Goal: Obtain resource: Download file/media

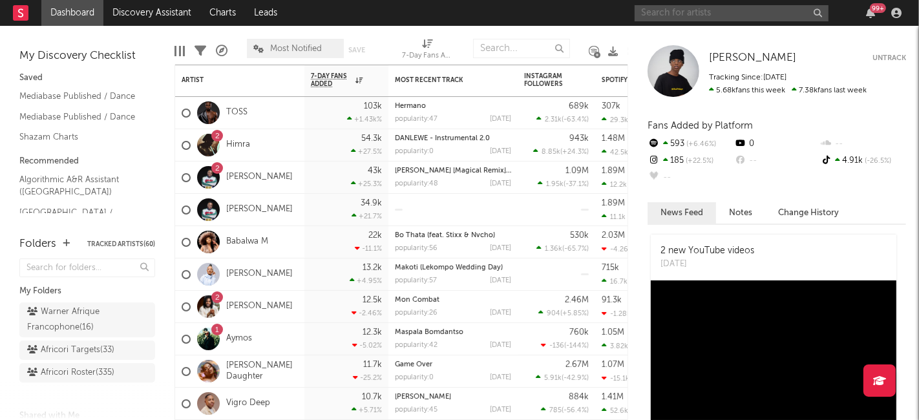
click at [696, 7] on input "text" at bounding box center [731, 13] width 194 height 16
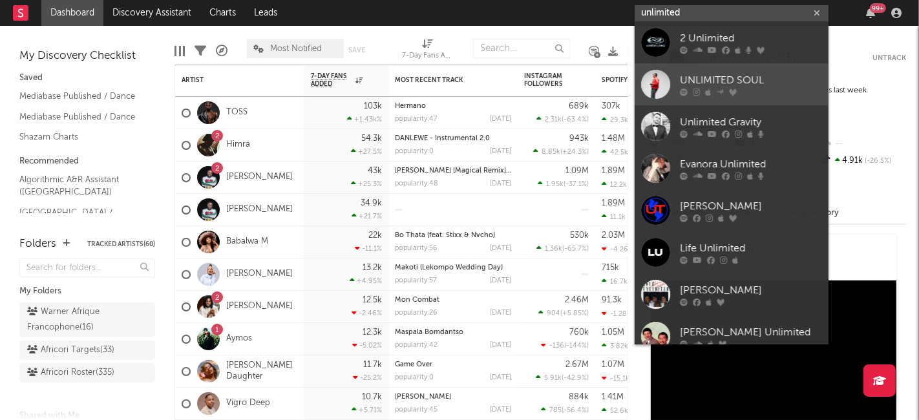
type input "unlimited"
click at [701, 74] on div "UNLIMITED SOUL" at bounding box center [751, 81] width 142 height 16
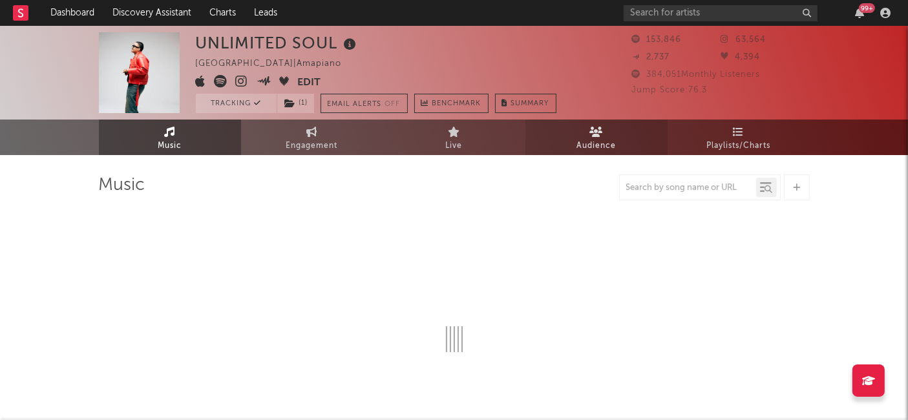
select select "6m"
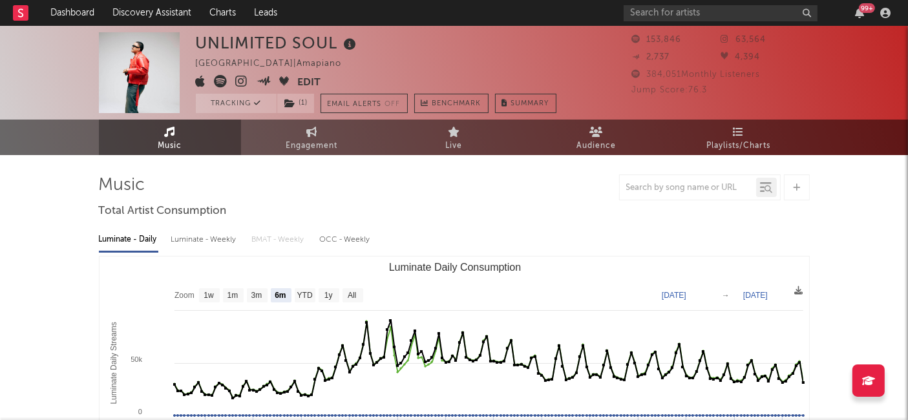
click at [26, 16] on rect at bounding box center [21, 13] width 16 height 16
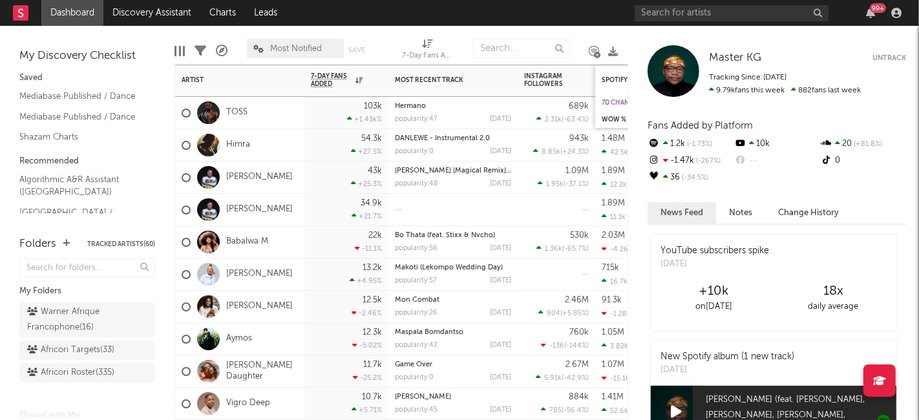
click at [614, 99] on div "7d Change" at bounding box center [649, 103] width 97 height 8
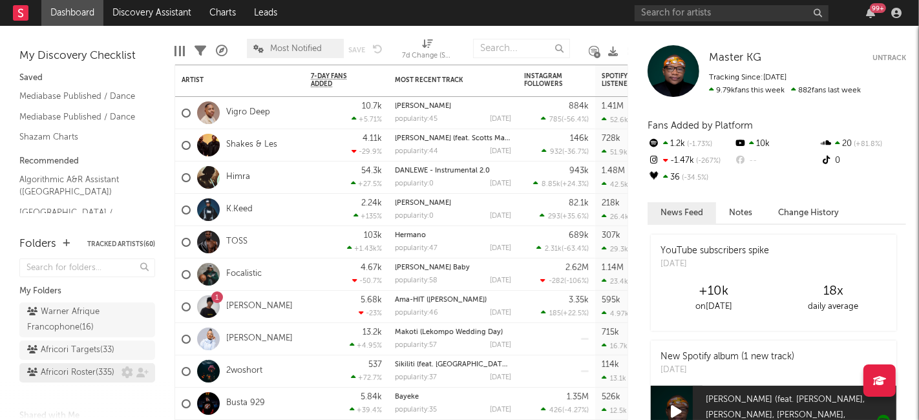
click at [72, 381] on div "Africori Roster ( 335 )" at bounding box center [70, 373] width 87 height 16
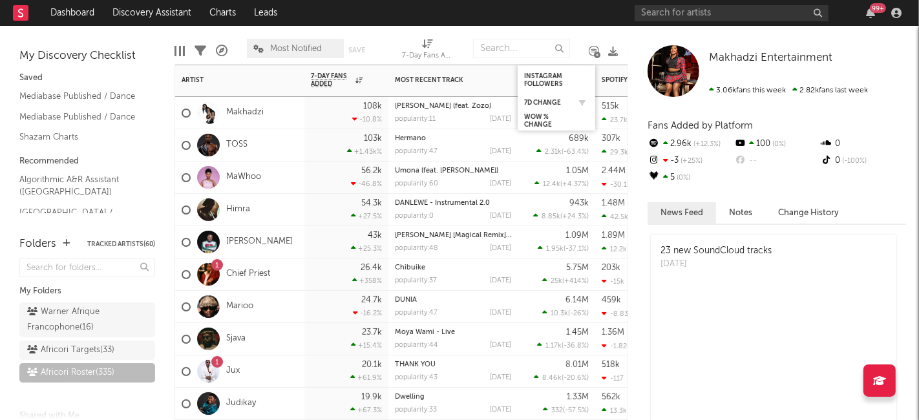
click at [533, 97] on div "7d Change" at bounding box center [556, 102] width 65 height 13
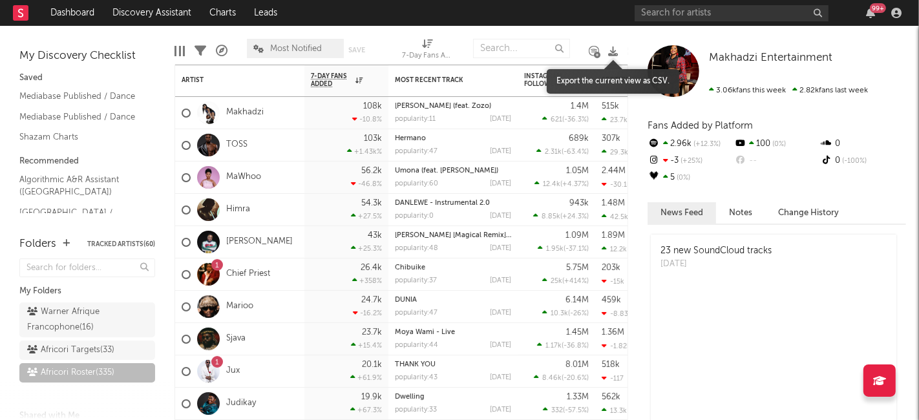
click at [609, 47] on icon at bounding box center [613, 52] width 10 height 10
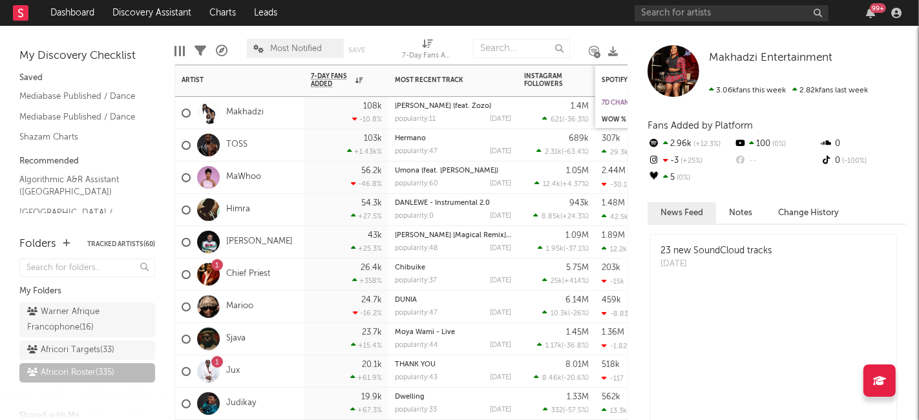
click at [609, 104] on div "7d Change" at bounding box center [649, 103] width 97 height 8
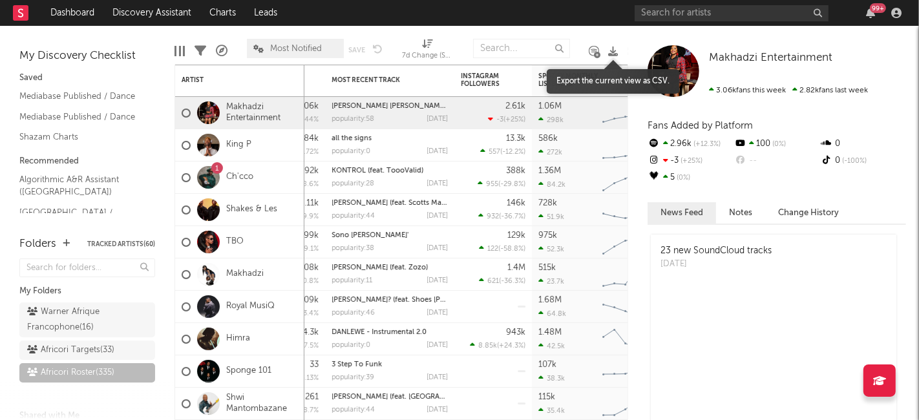
click at [615, 50] on icon at bounding box center [613, 52] width 10 height 10
